Goal: Check status

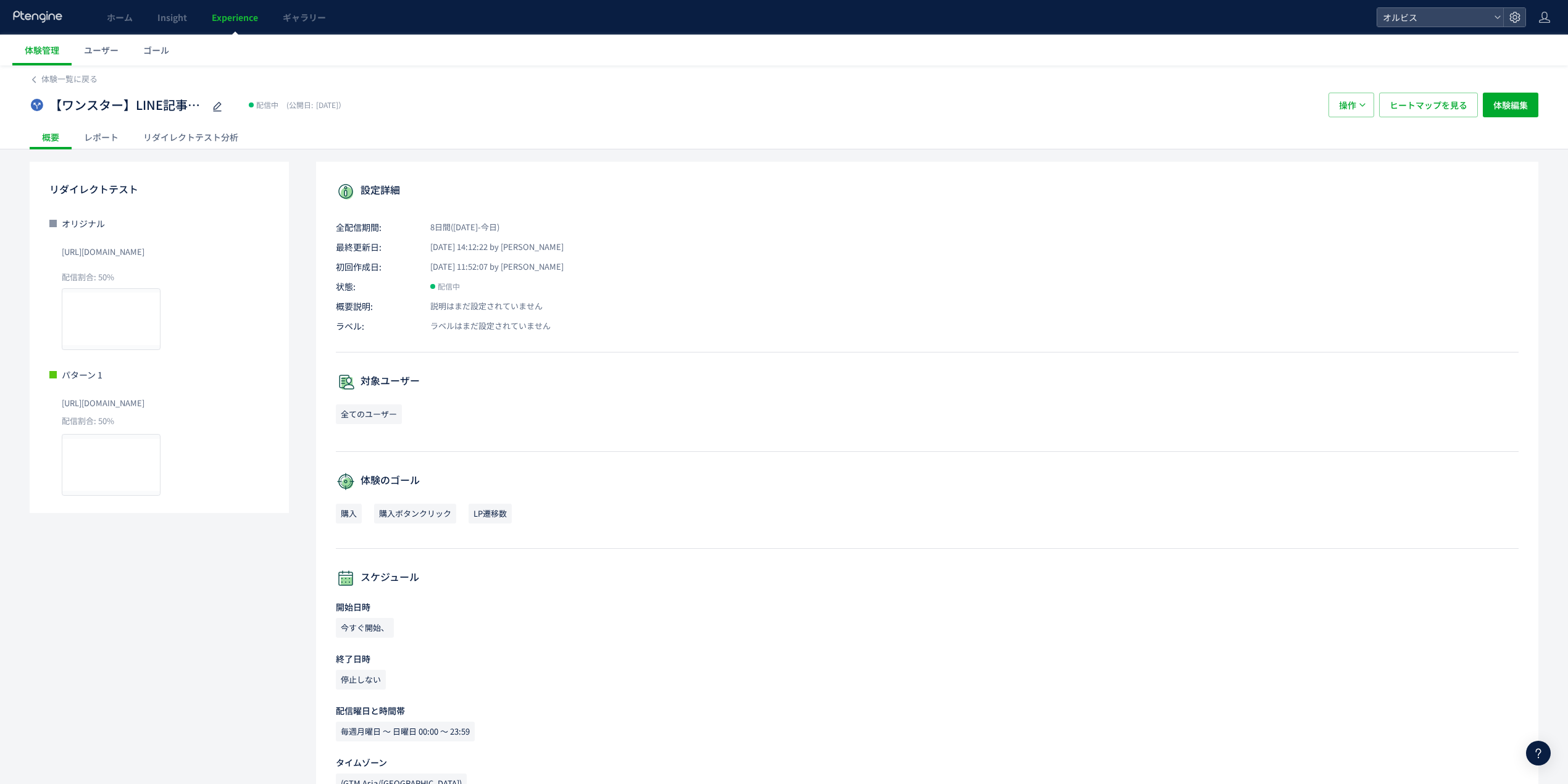
scroll to position [1276, 0]
click at [216, 140] on div "リダイレクトテスト分析" at bounding box center [190, 137] width 120 height 24
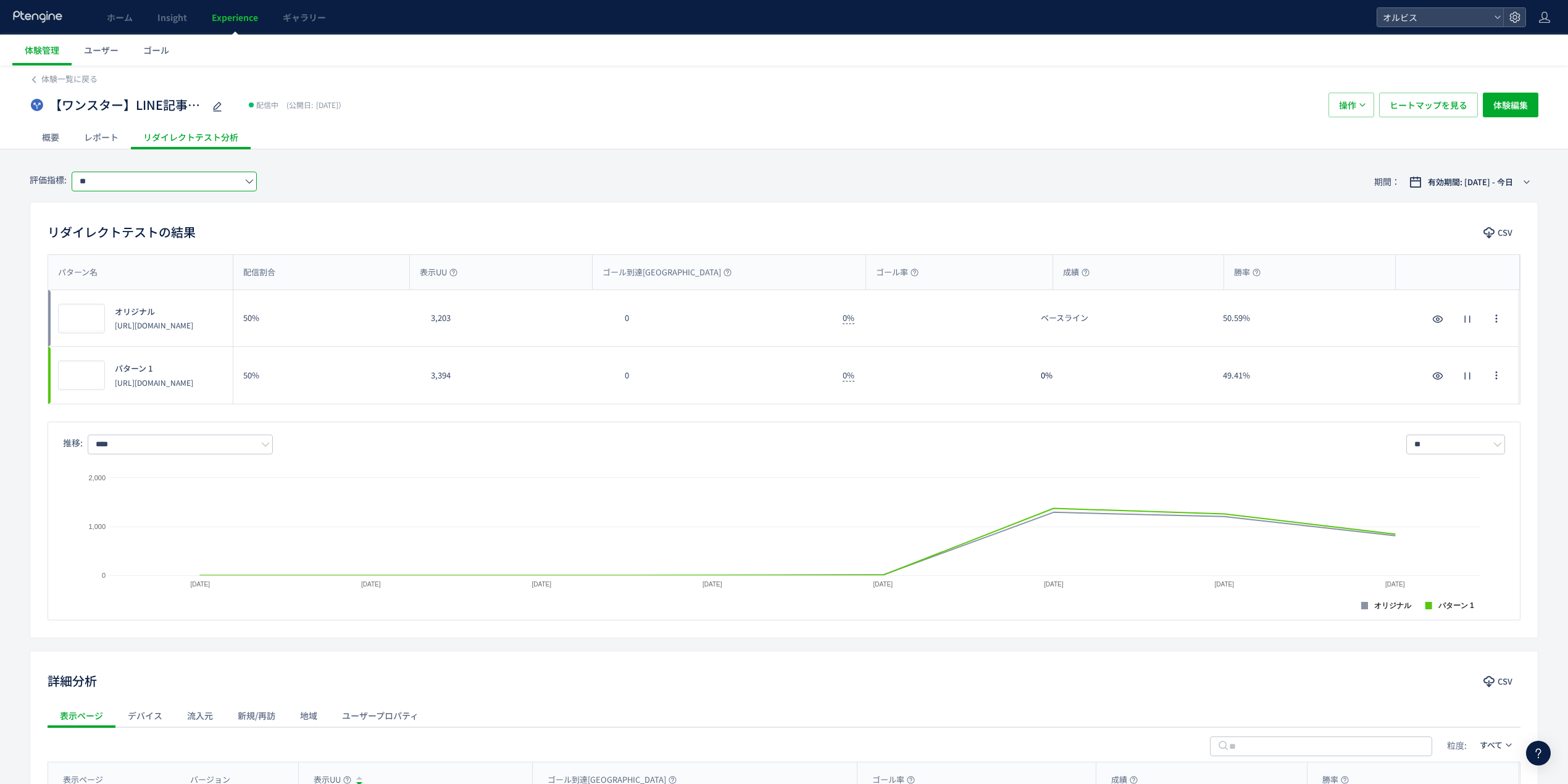
click at [158, 185] on input "**" at bounding box center [164, 181] width 185 height 20
click at [164, 269] on span "LP遷移数" at bounding box center [167, 275] width 161 height 21
type input "*****"
click at [1431, 191] on div "有効期間: [DATE] - 今日" at bounding box center [1470, 182] width 137 height 20
click at [1438, 180] on span "有効期間: [DATE] - 今日" at bounding box center [1470, 181] width 85 height 13
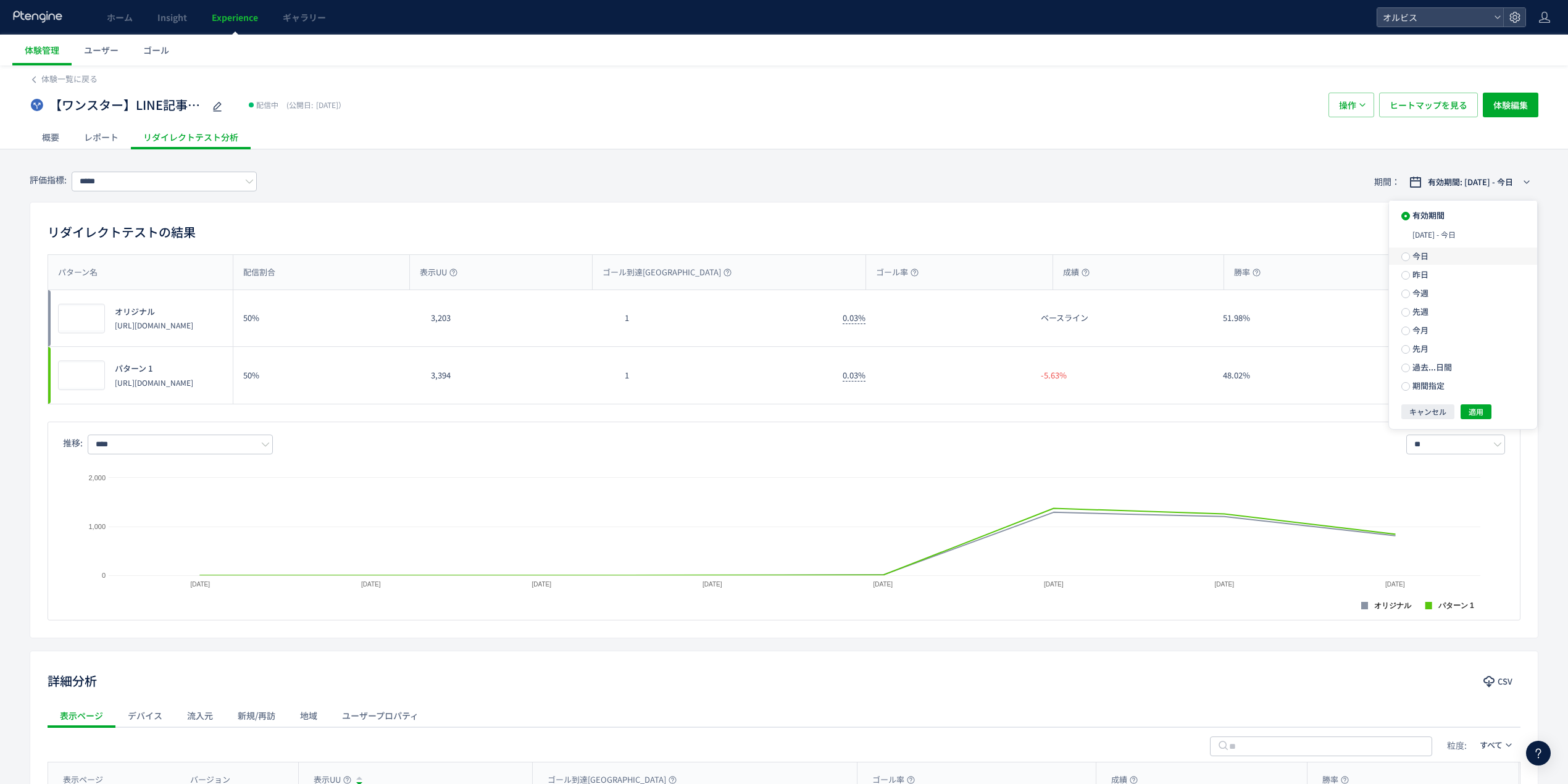
click at [1430, 259] on label "今日" at bounding box center [1464, 256] width 148 height 18
click at [1479, 385] on span "適用" at bounding box center [1475, 389] width 15 height 15
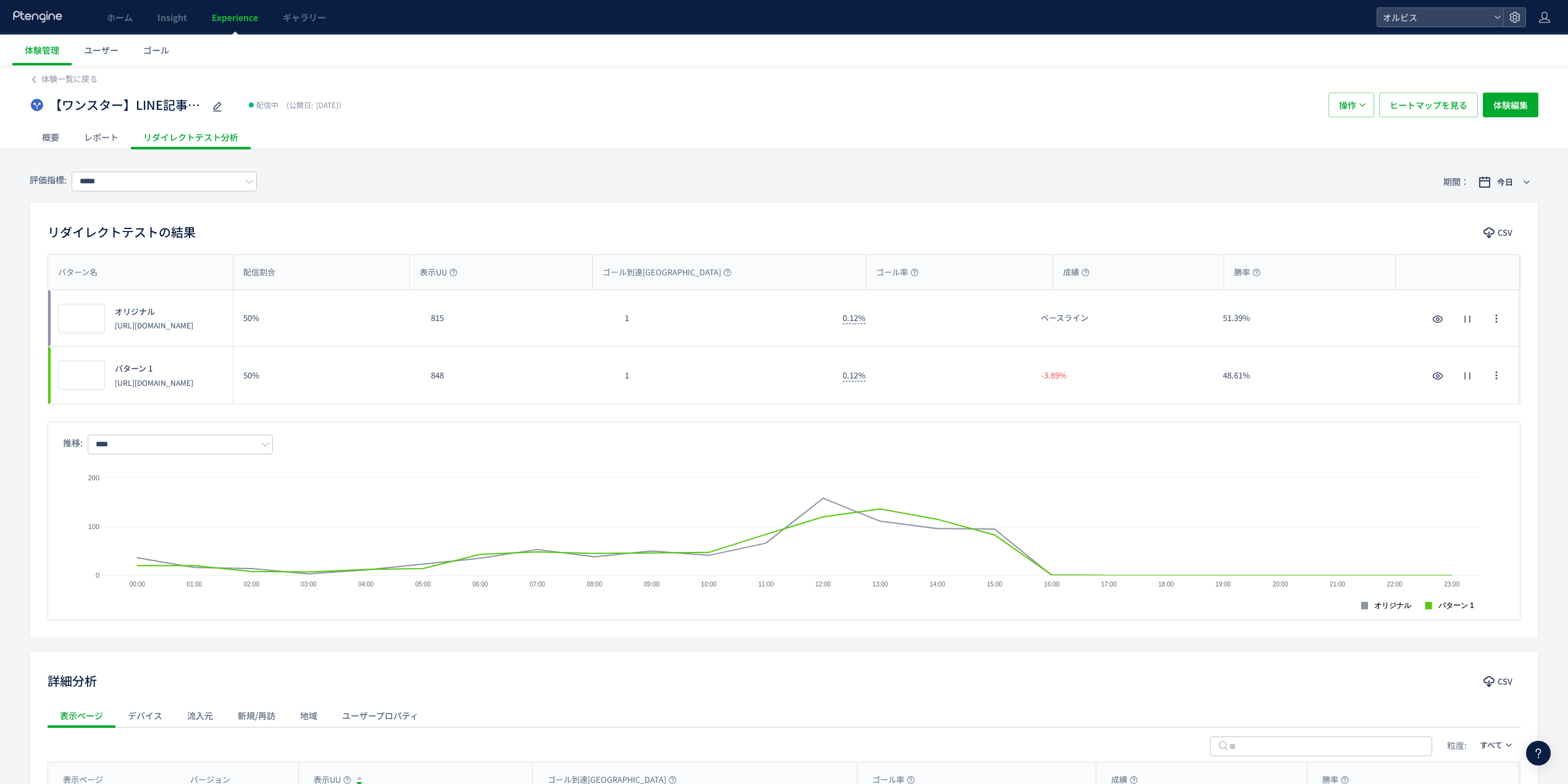
click at [1545, 763] on div at bounding box center [1538, 752] width 24 height 24
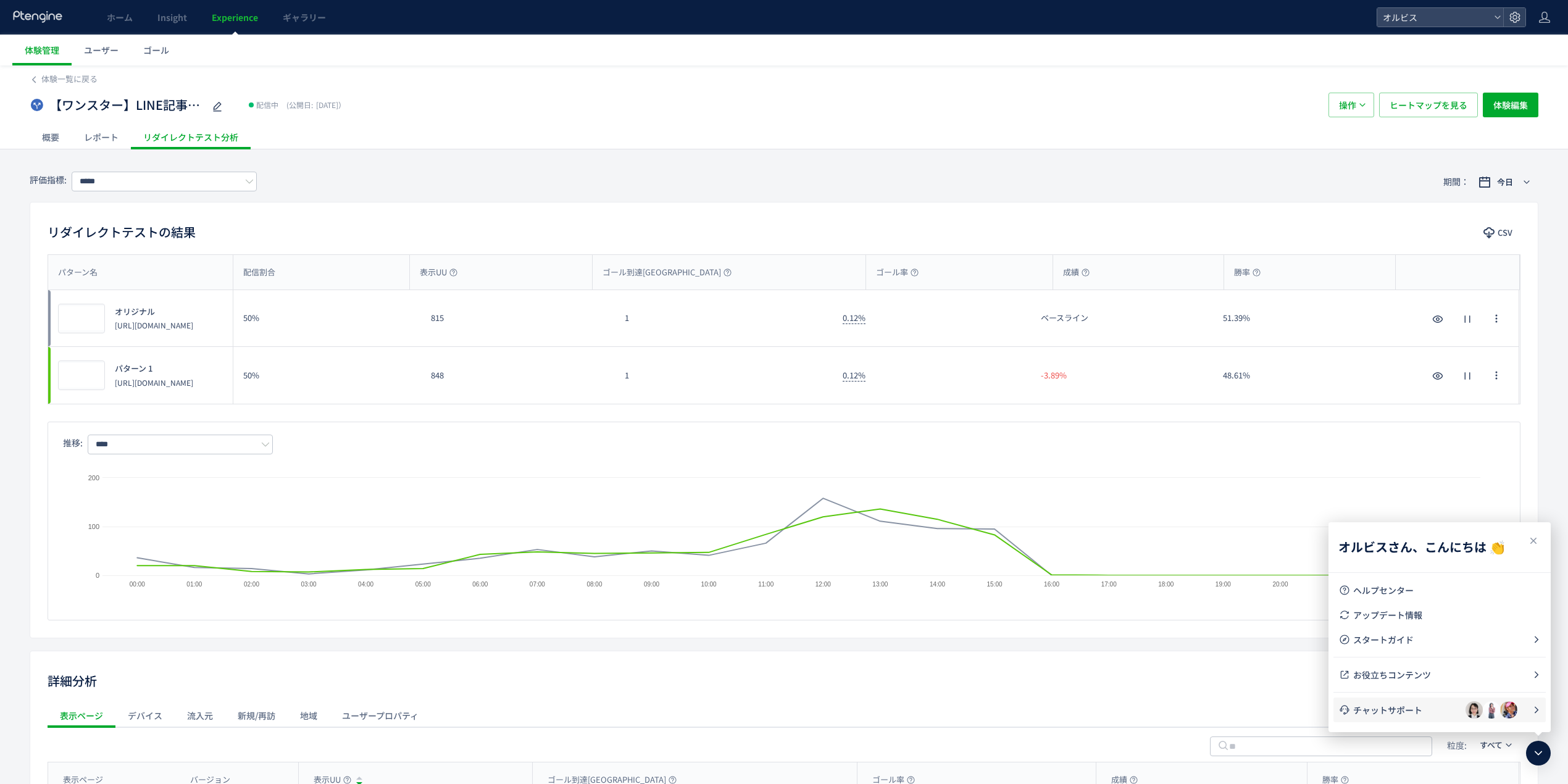
click at [1426, 702] on li "チャットサポート" at bounding box center [1440, 709] width 213 height 24
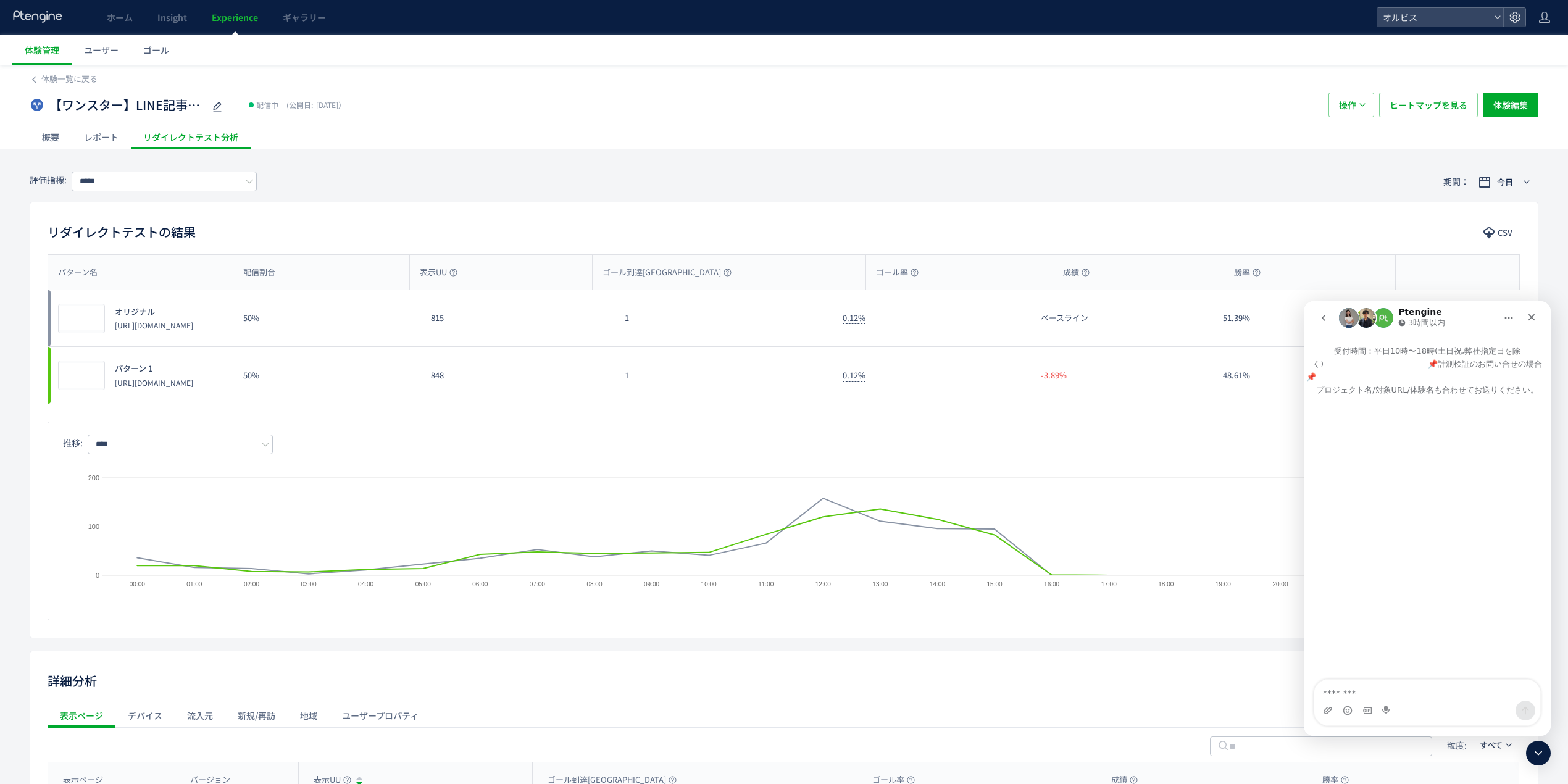
click at [1329, 322] on button "go back" at bounding box center [1324, 318] width 23 height 23
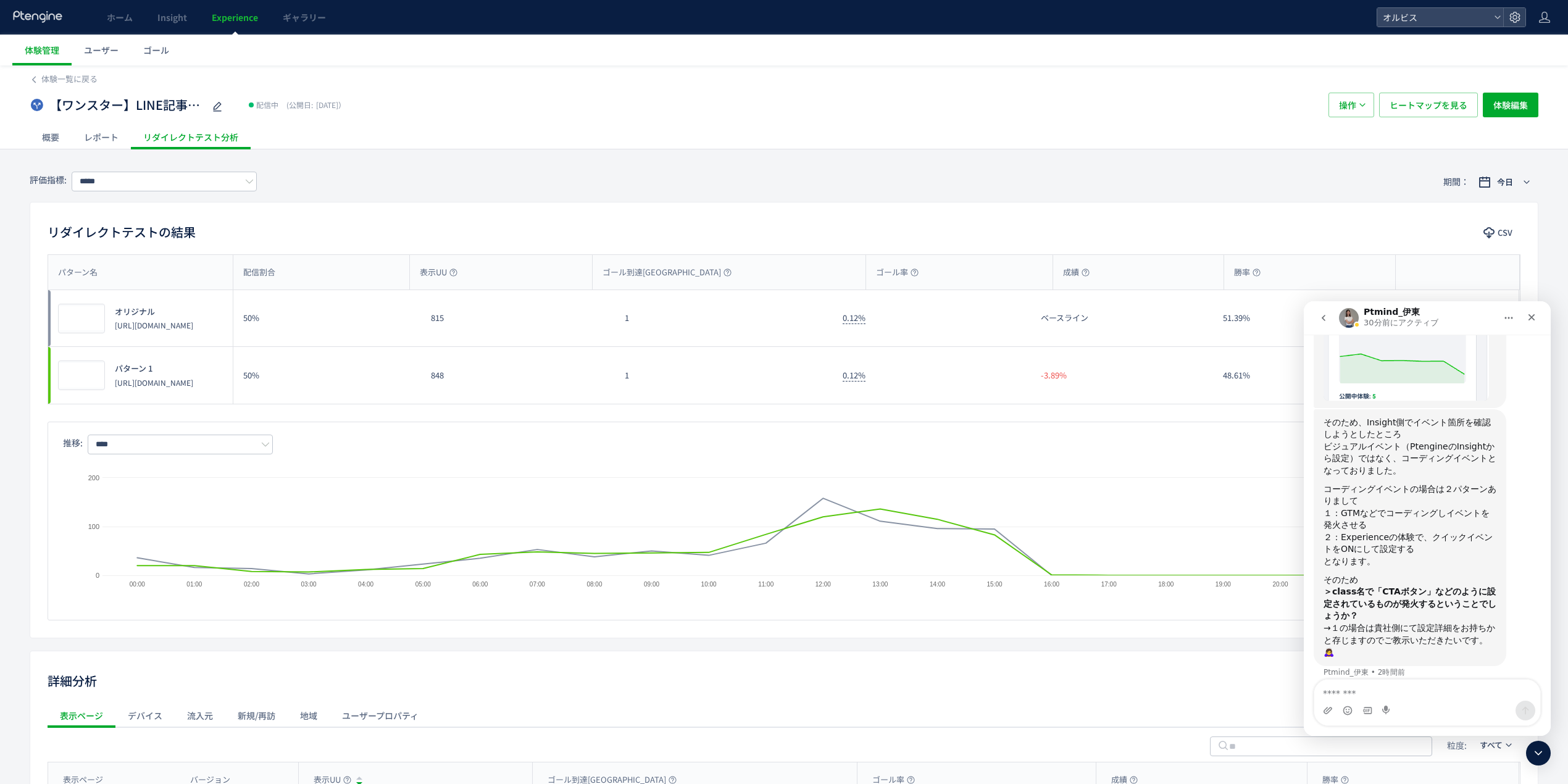
scroll to position [1276, 0]
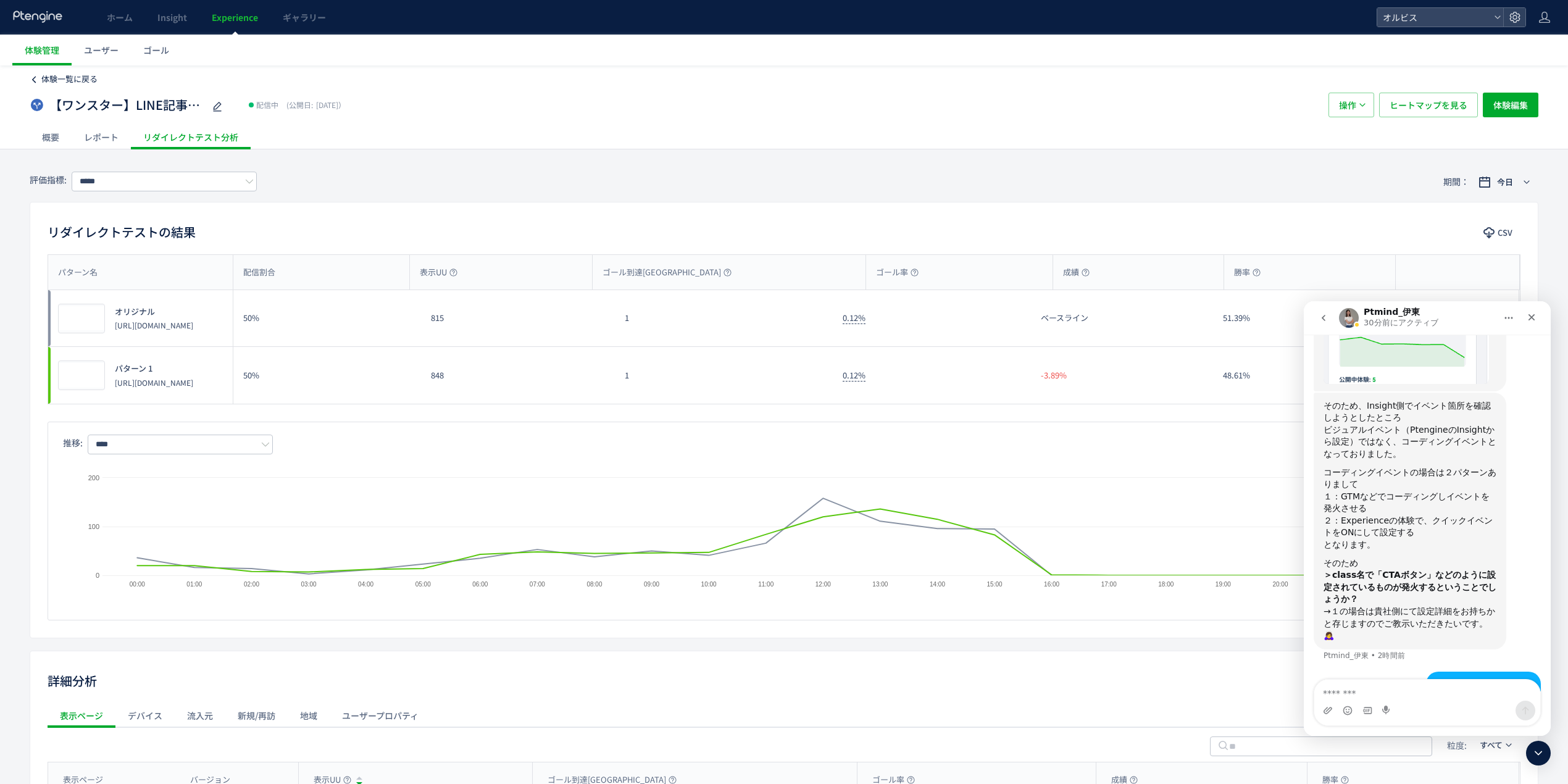
click at [58, 83] on span "体験一覧に戻る" at bounding box center [69, 79] width 57 height 12
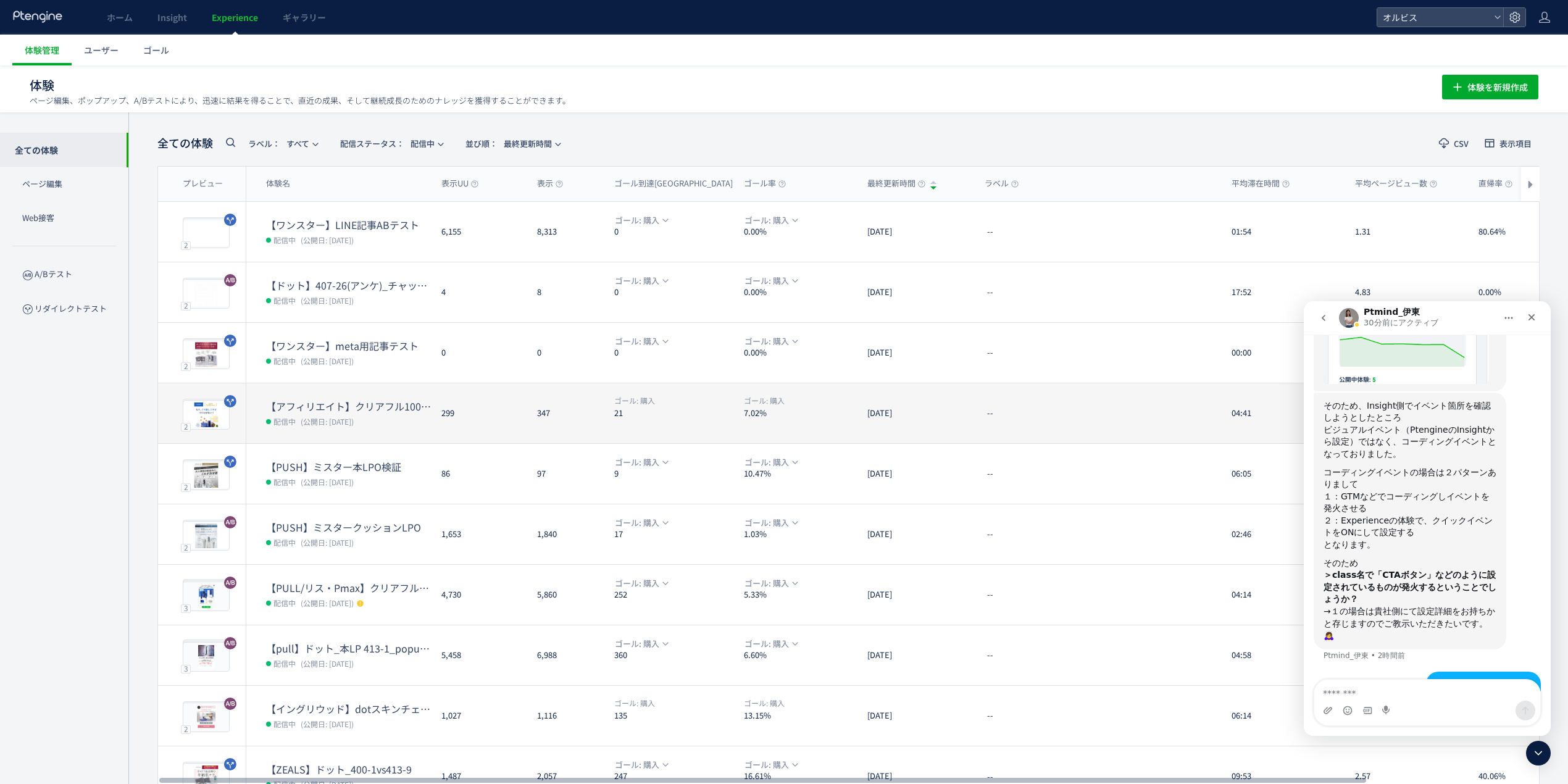
click at [396, 411] on dt "【アフィリエイト】クリアフル100番LP検証" at bounding box center [349, 406] width 166 height 15
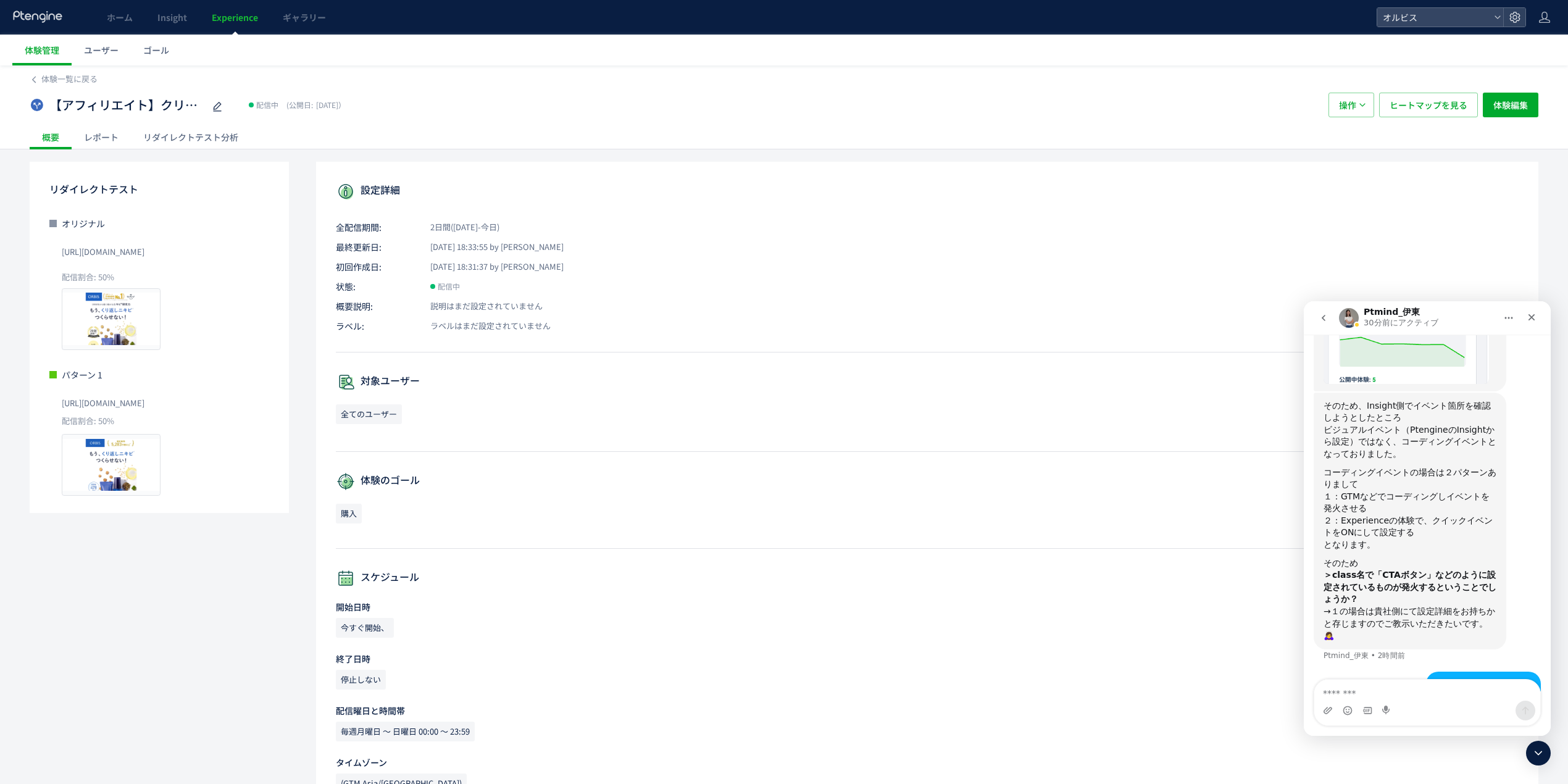
click at [120, 137] on div "レポート" at bounding box center [101, 137] width 60 height 24
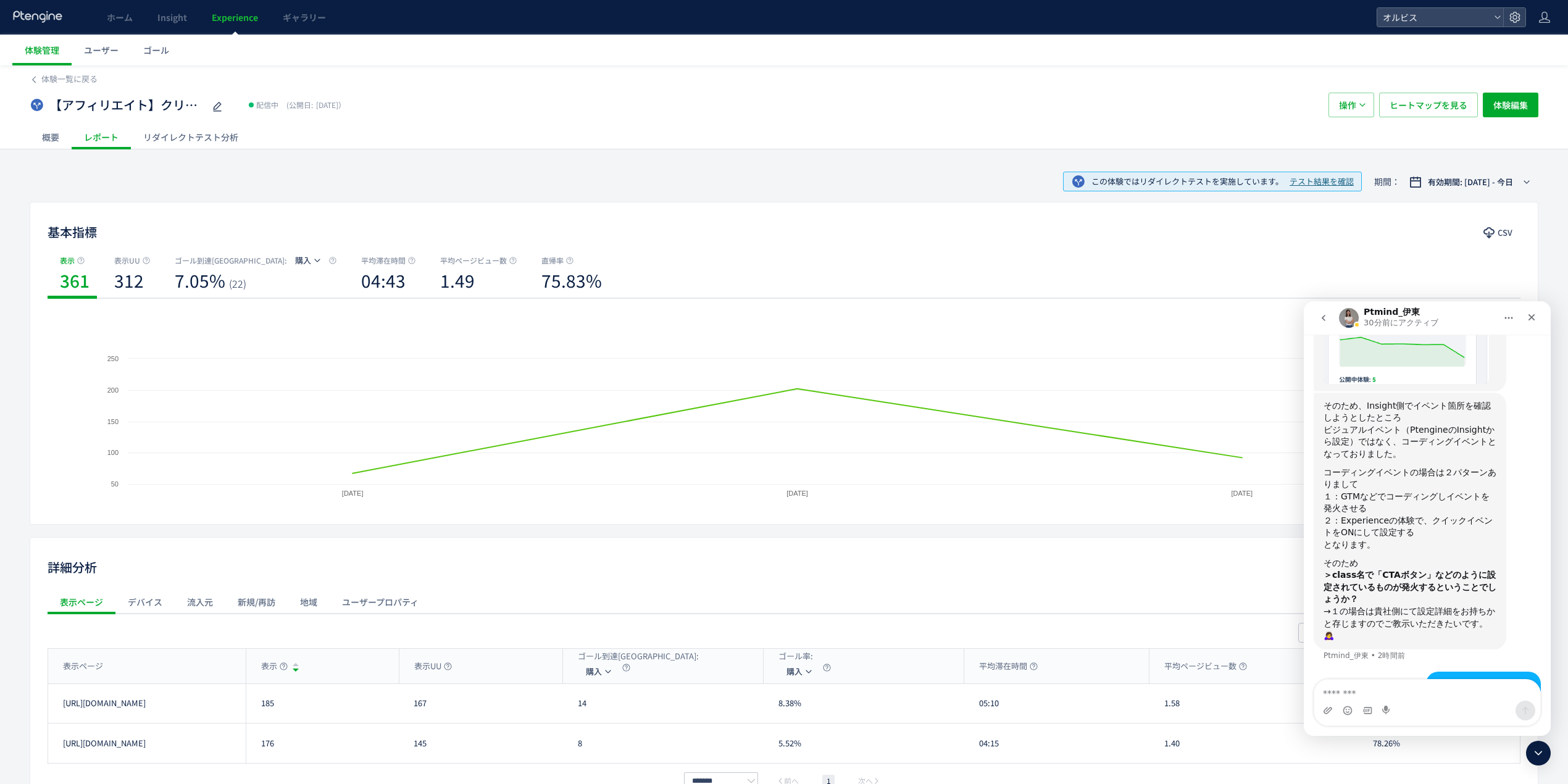
click at [166, 147] on div "リダイレクトテスト分析" at bounding box center [190, 137] width 120 height 24
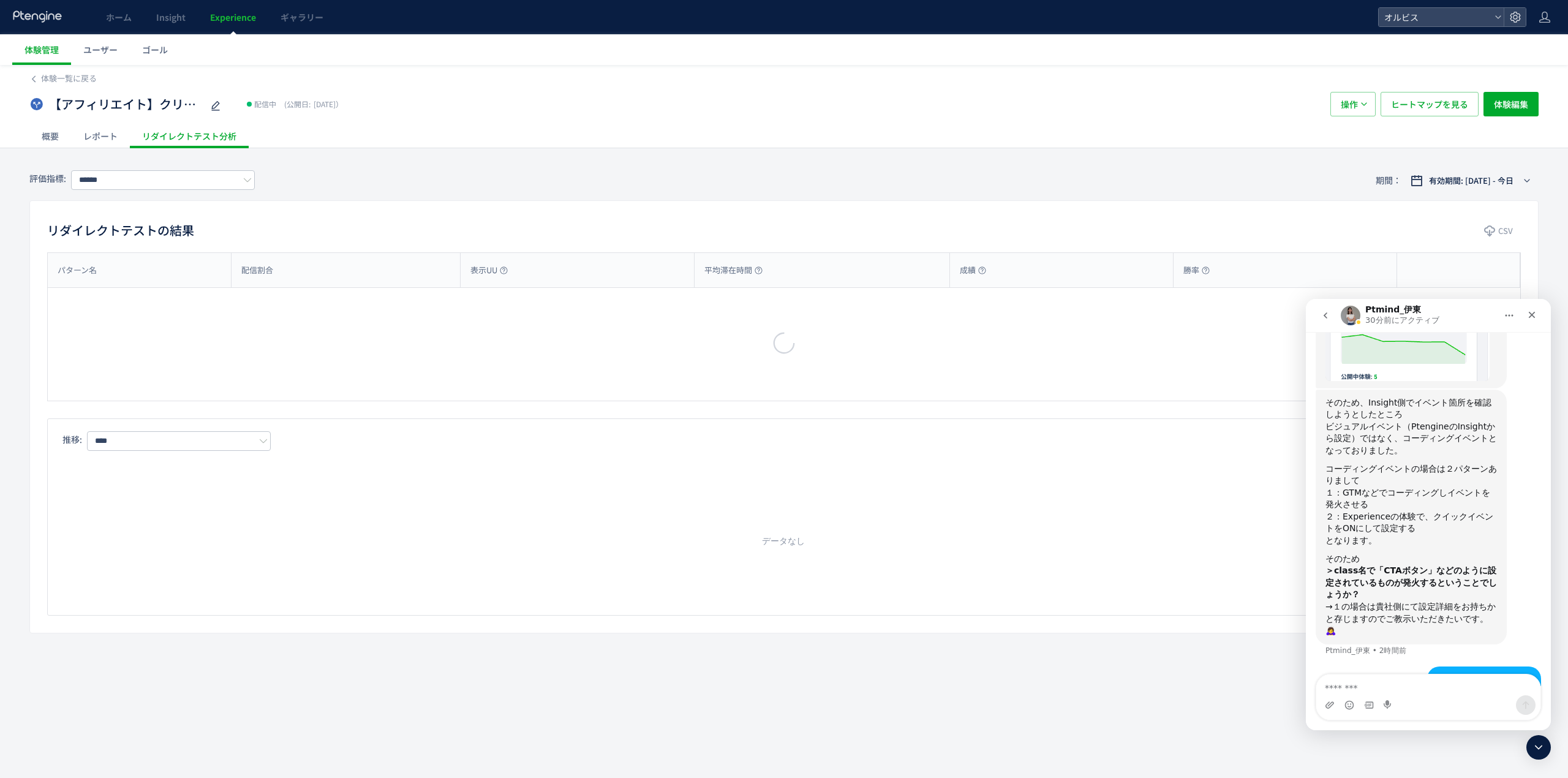
type input "**"
